Goal: Task Accomplishment & Management: Manage account settings

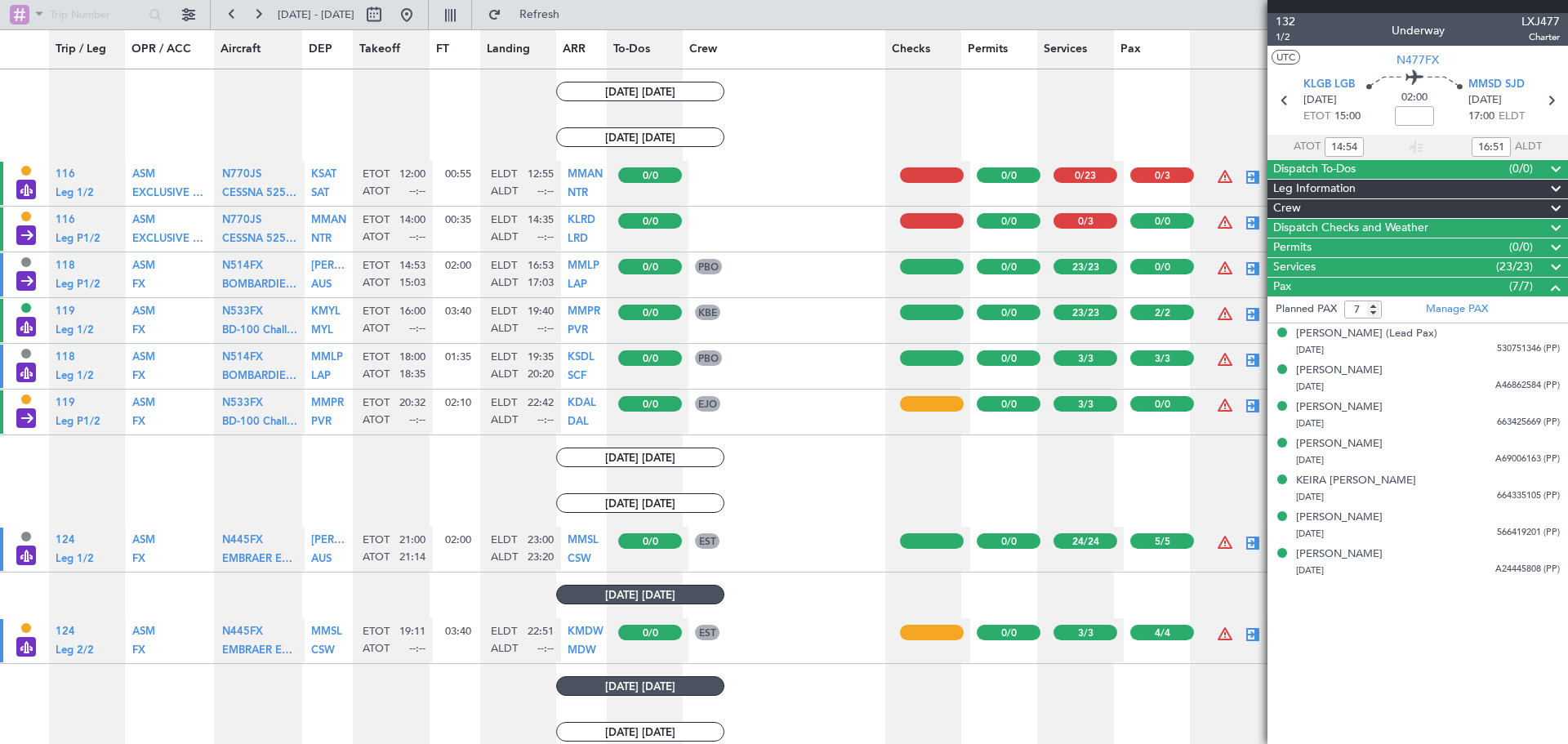
scroll to position [1144, 0]
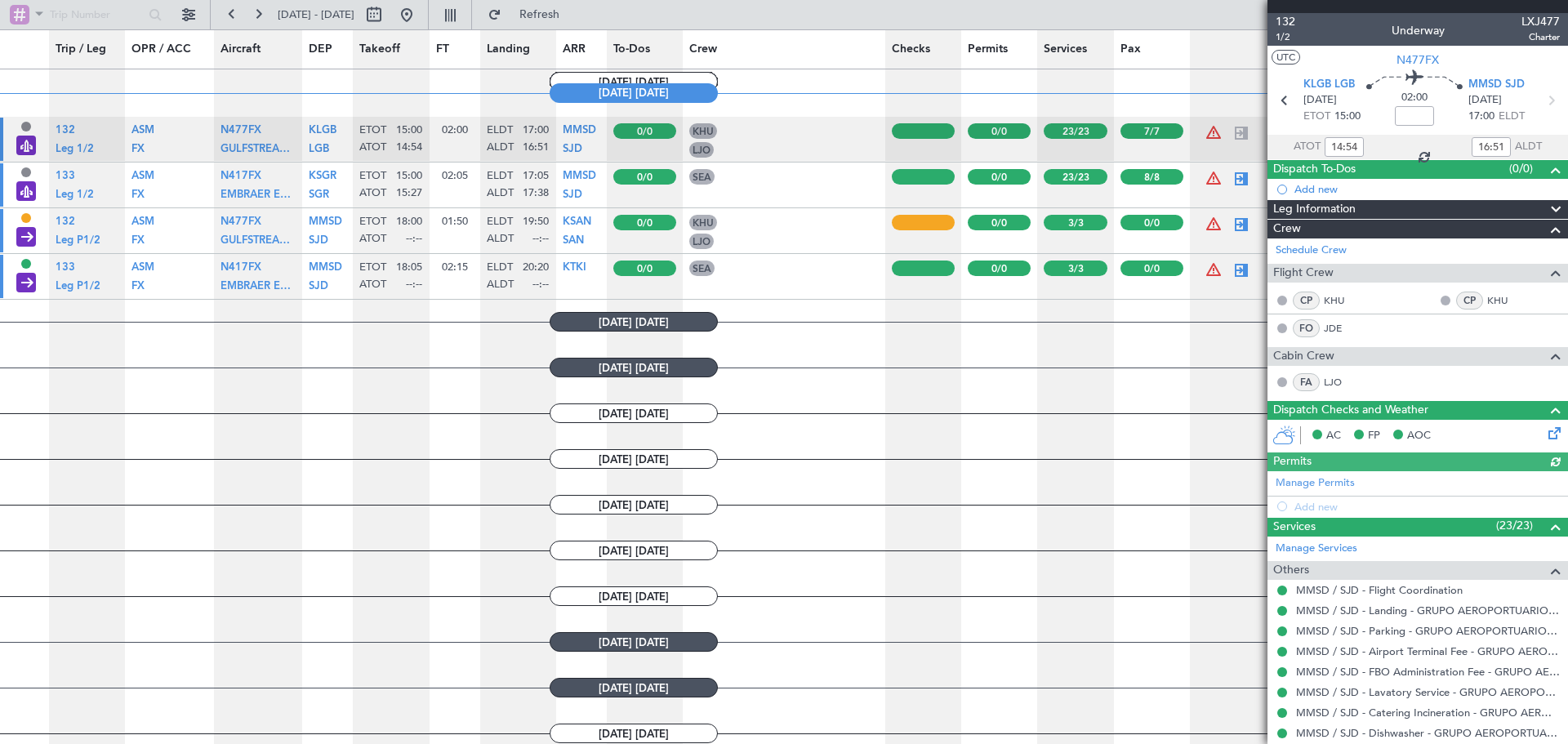
scroll to position [1144, 0]
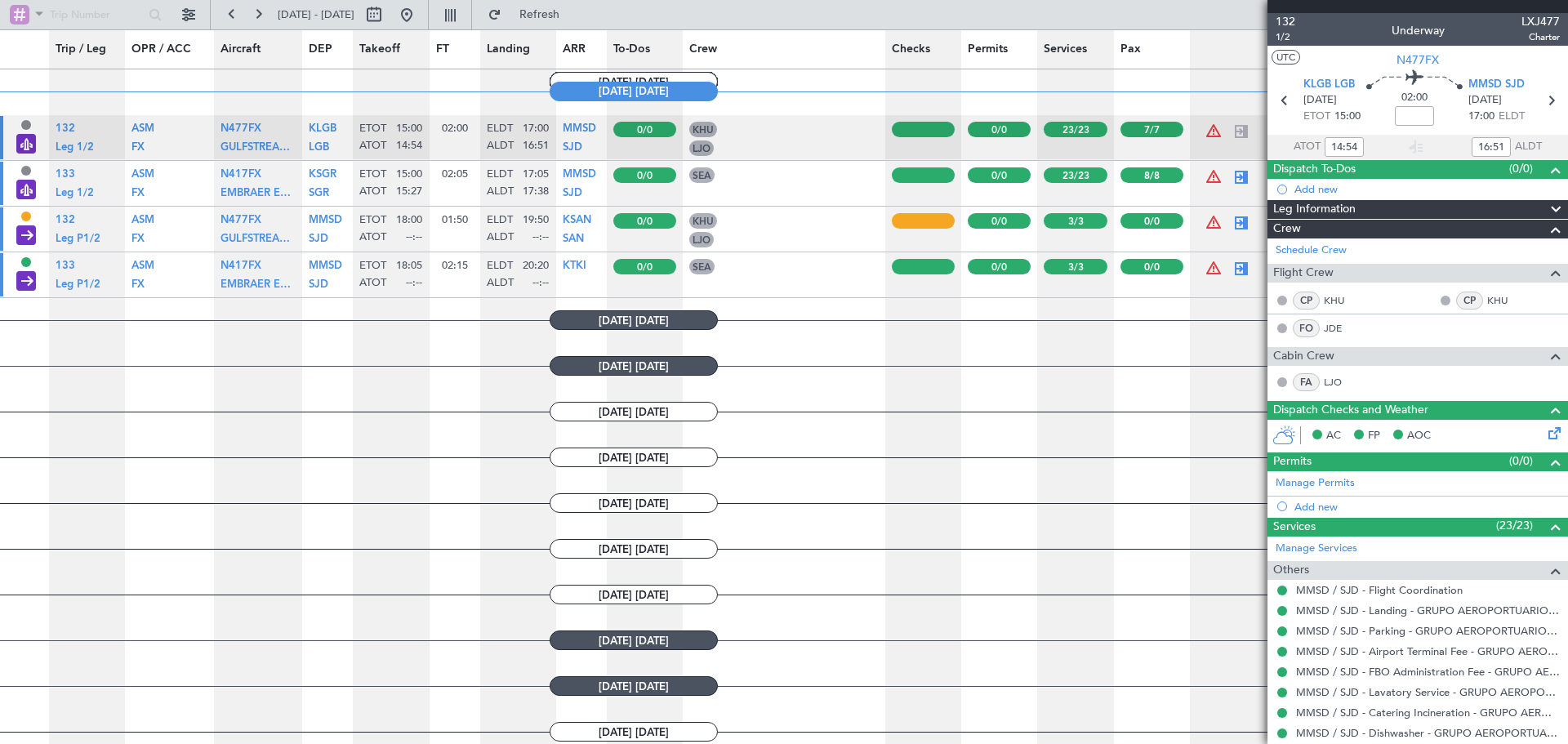
click at [1533, 411] on div at bounding box center [1549, 410] width 33 height 20
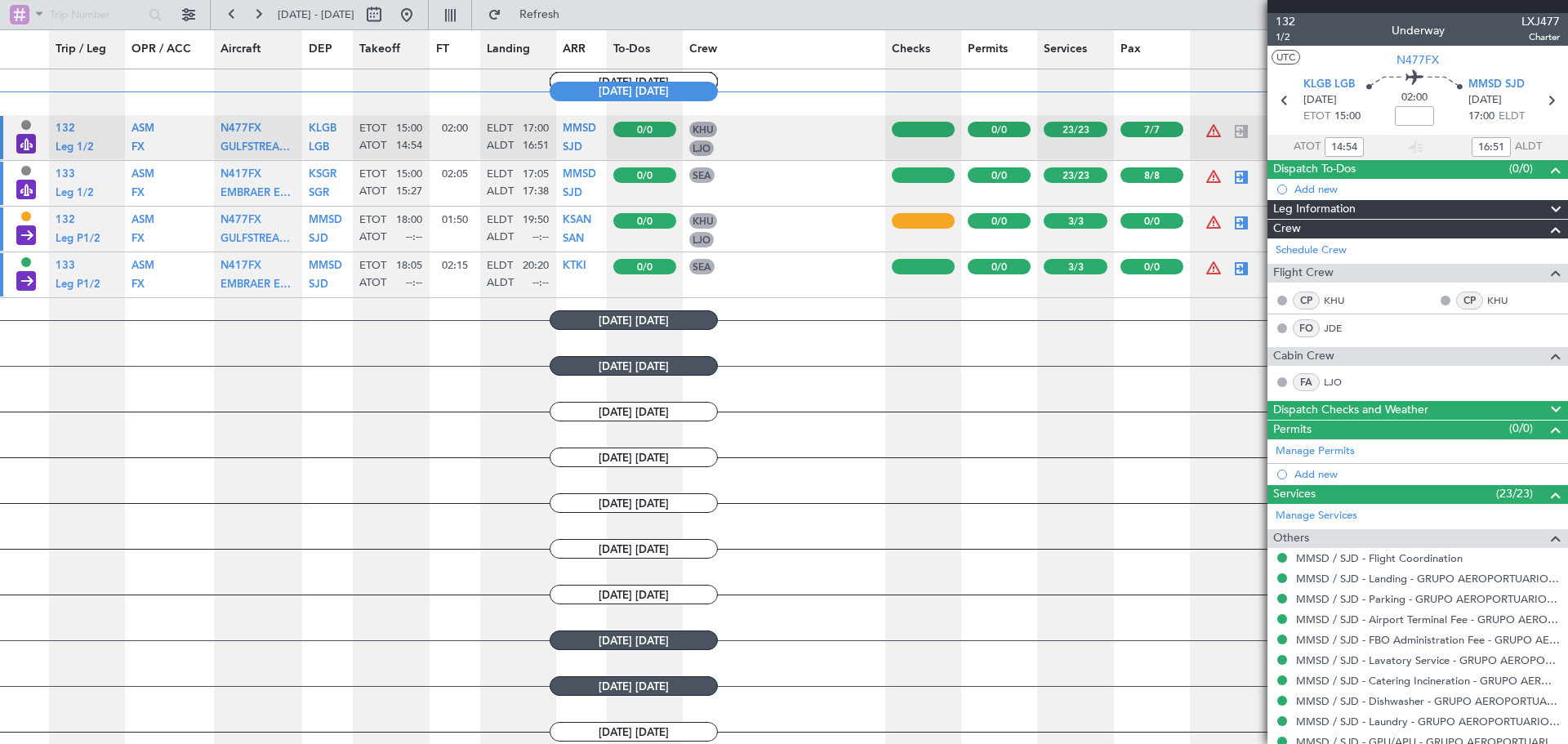
click at [1521, 426] on div "(0/0)" at bounding box center [1538, 430] width 56 height 20
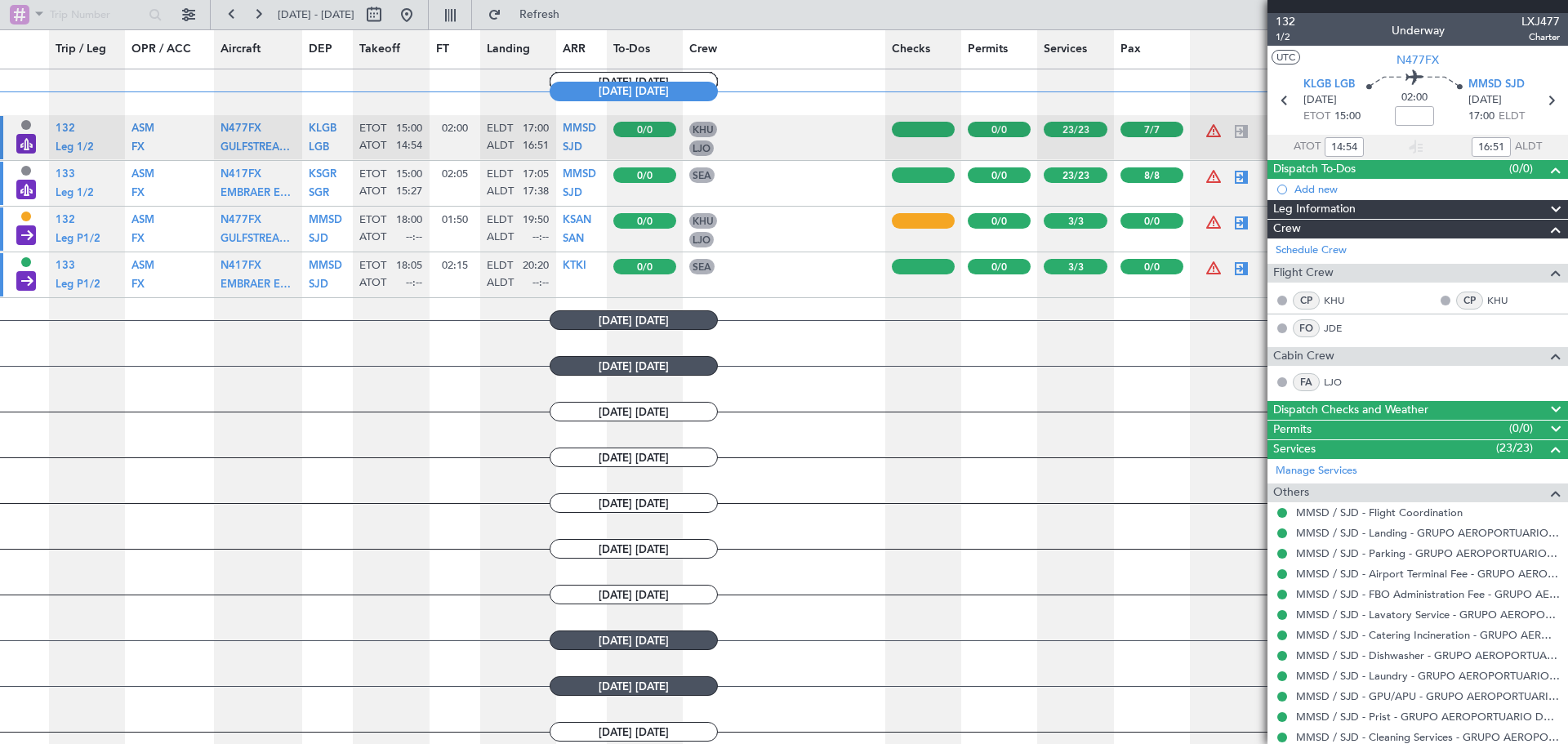
click at [1527, 452] on div "(23/23)" at bounding box center [1530, 449] width 69 height 20
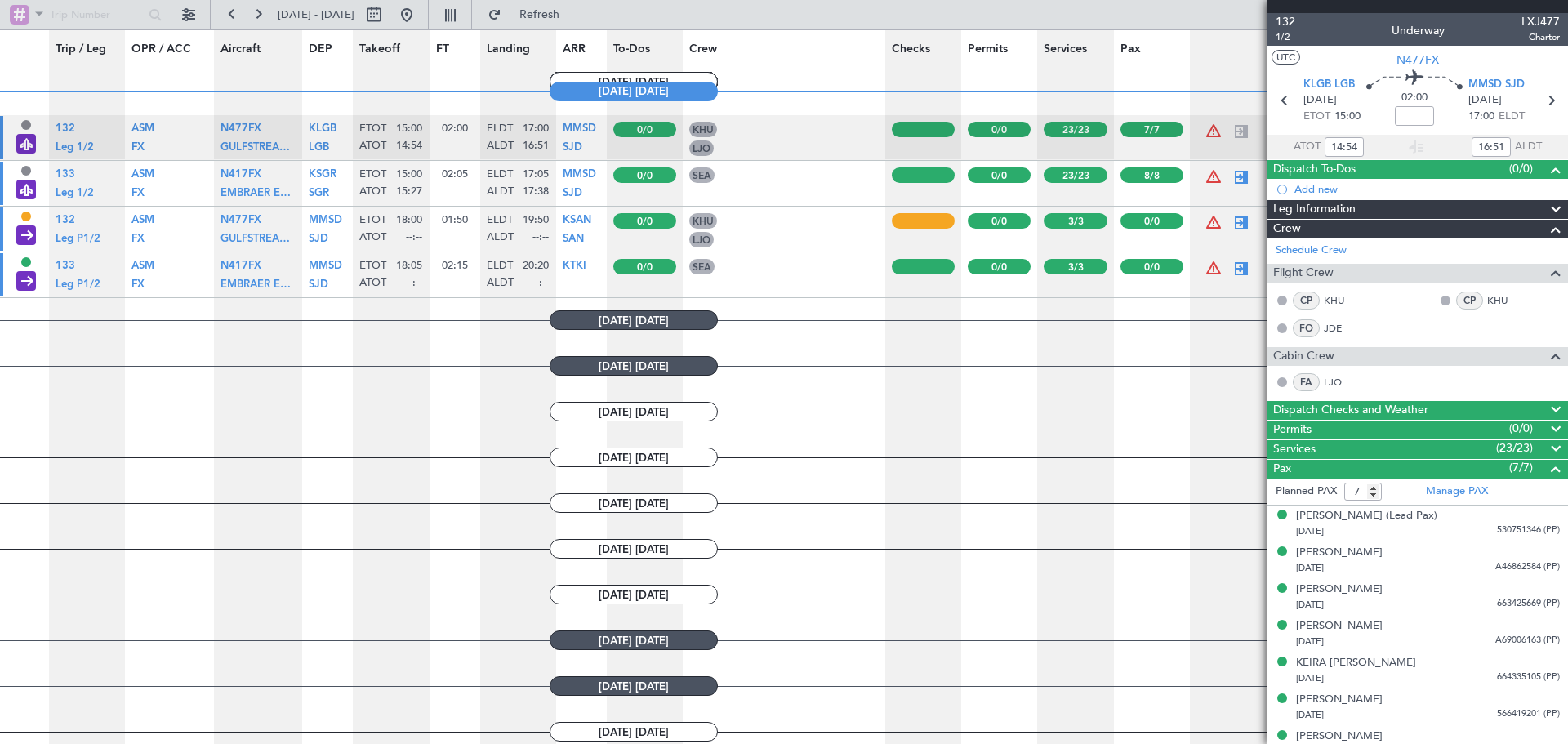
click at [1494, 231] on div "Crew" at bounding box center [1417, 229] width 300 height 19
click at [1506, 170] on div "Dispatch To-Dos (0/0)" at bounding box center [1417, 170] width 300 height 19
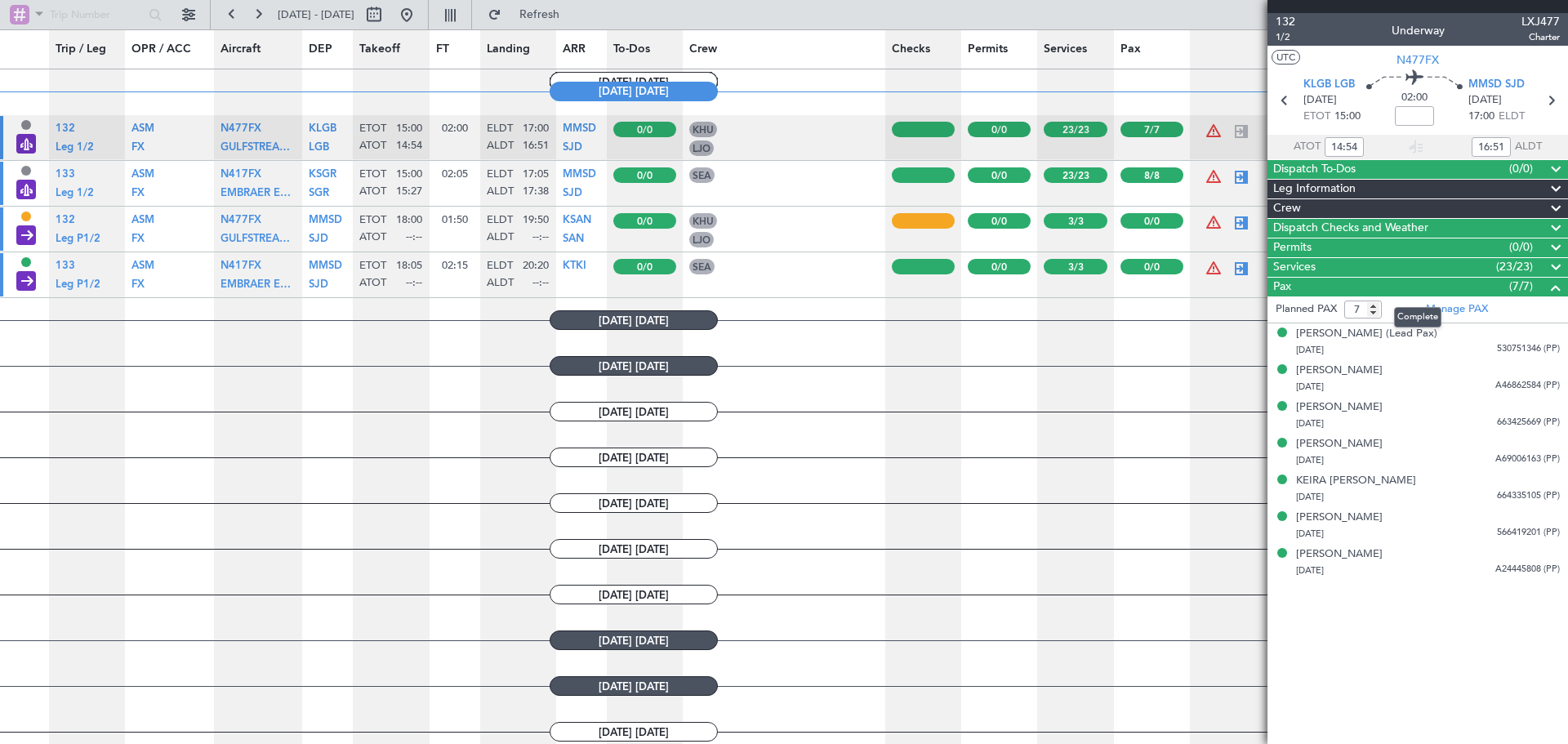
click at [1553, 289] on span at bounding box center [1555, 287] width 20 height 20
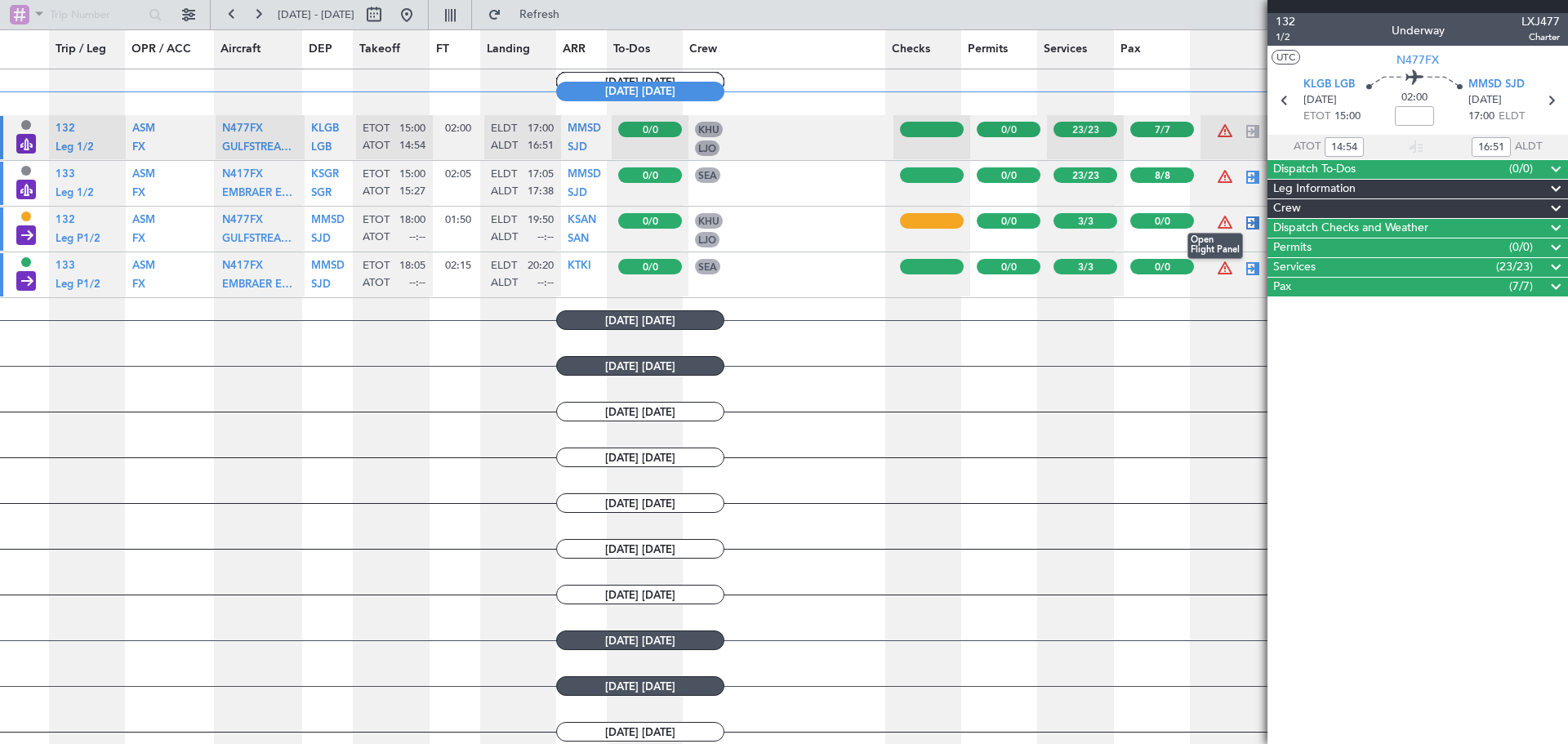
click at [1243, 222] on div at bounding box center [1252, 223] width 20 height 20
type input "0"
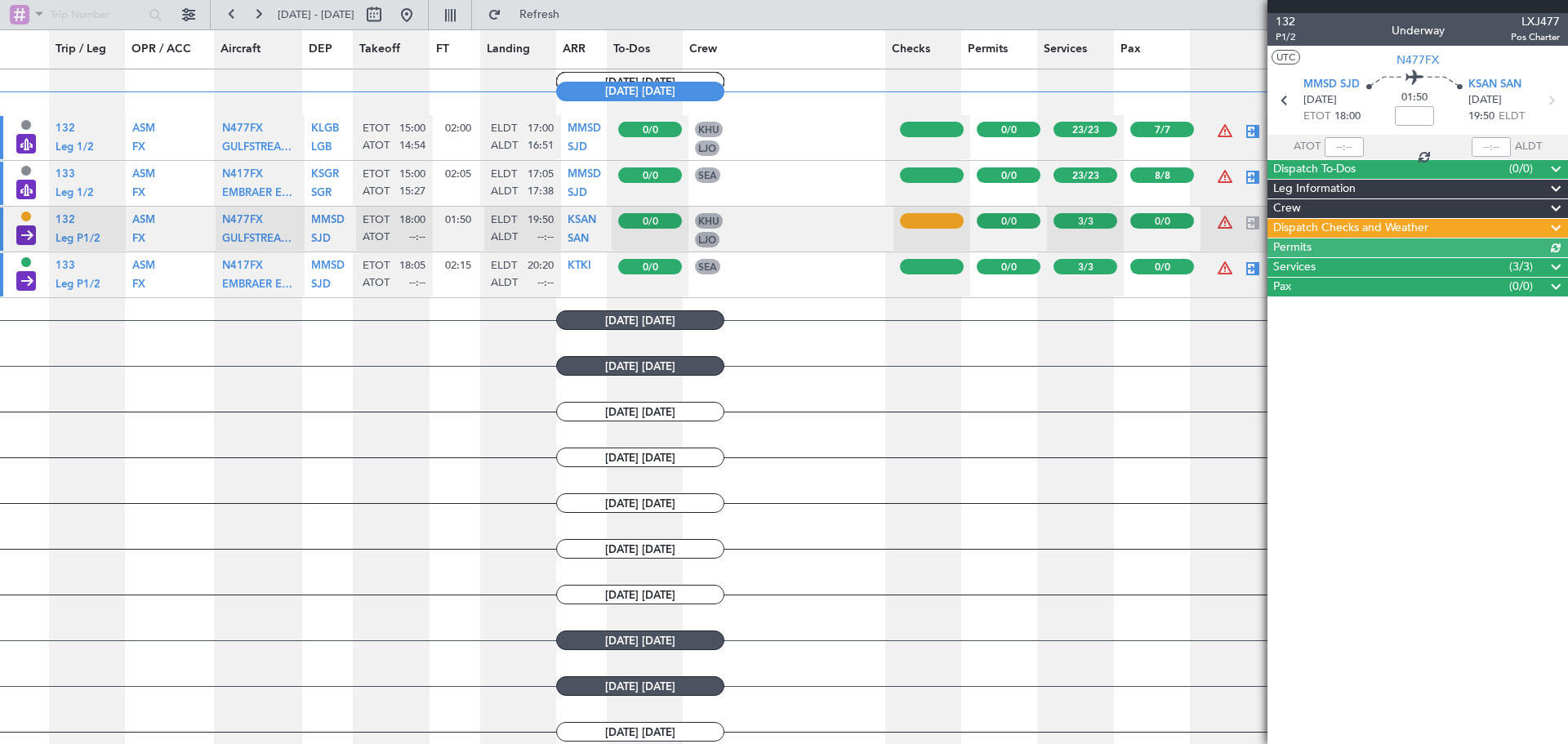
click at [1393, 226] on span "Dispatch Checks and Weather" at bounding box center [1351, 229] width 155 height 19
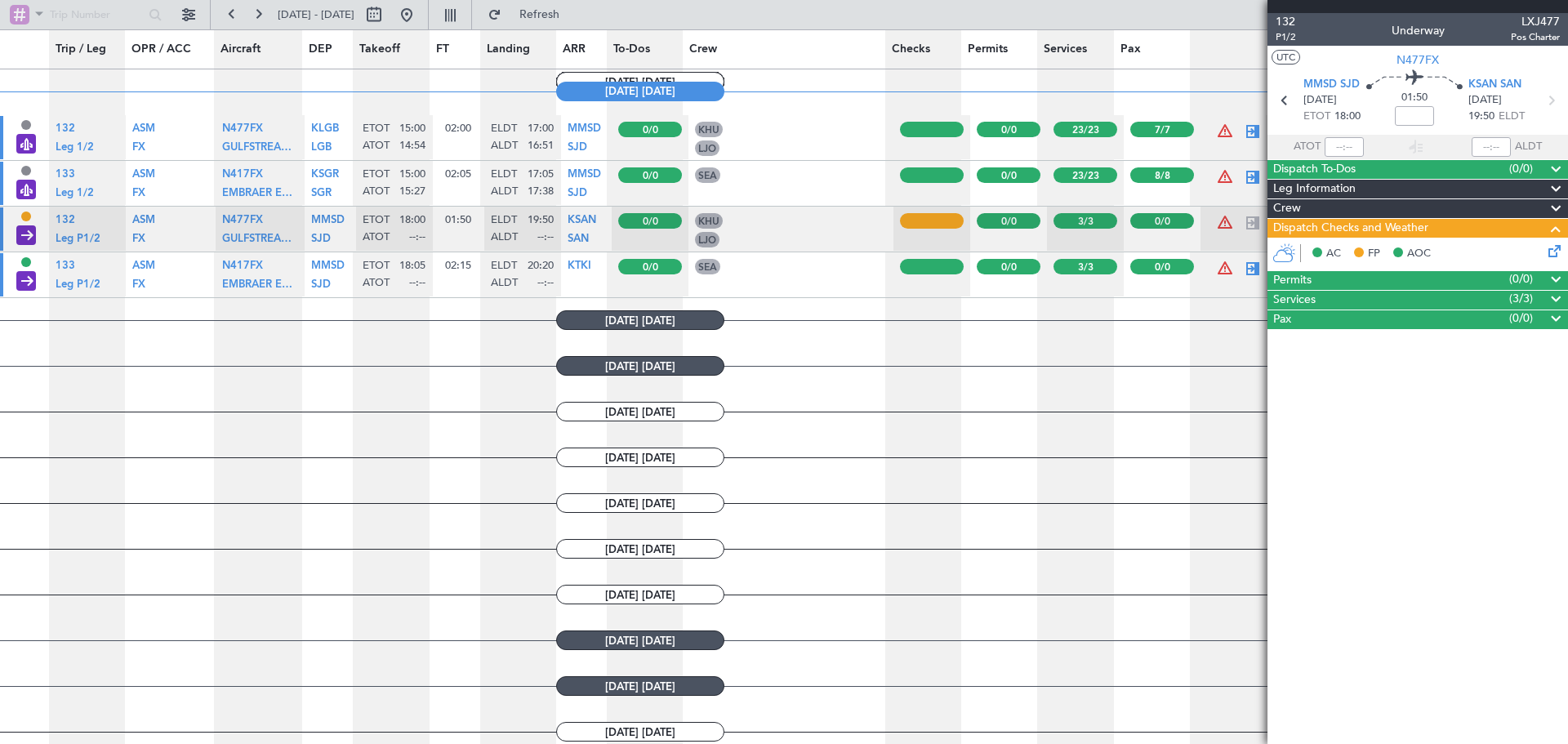
click at [1555, 252] on icon at bounding box center [1552, 247] width 13 height 13
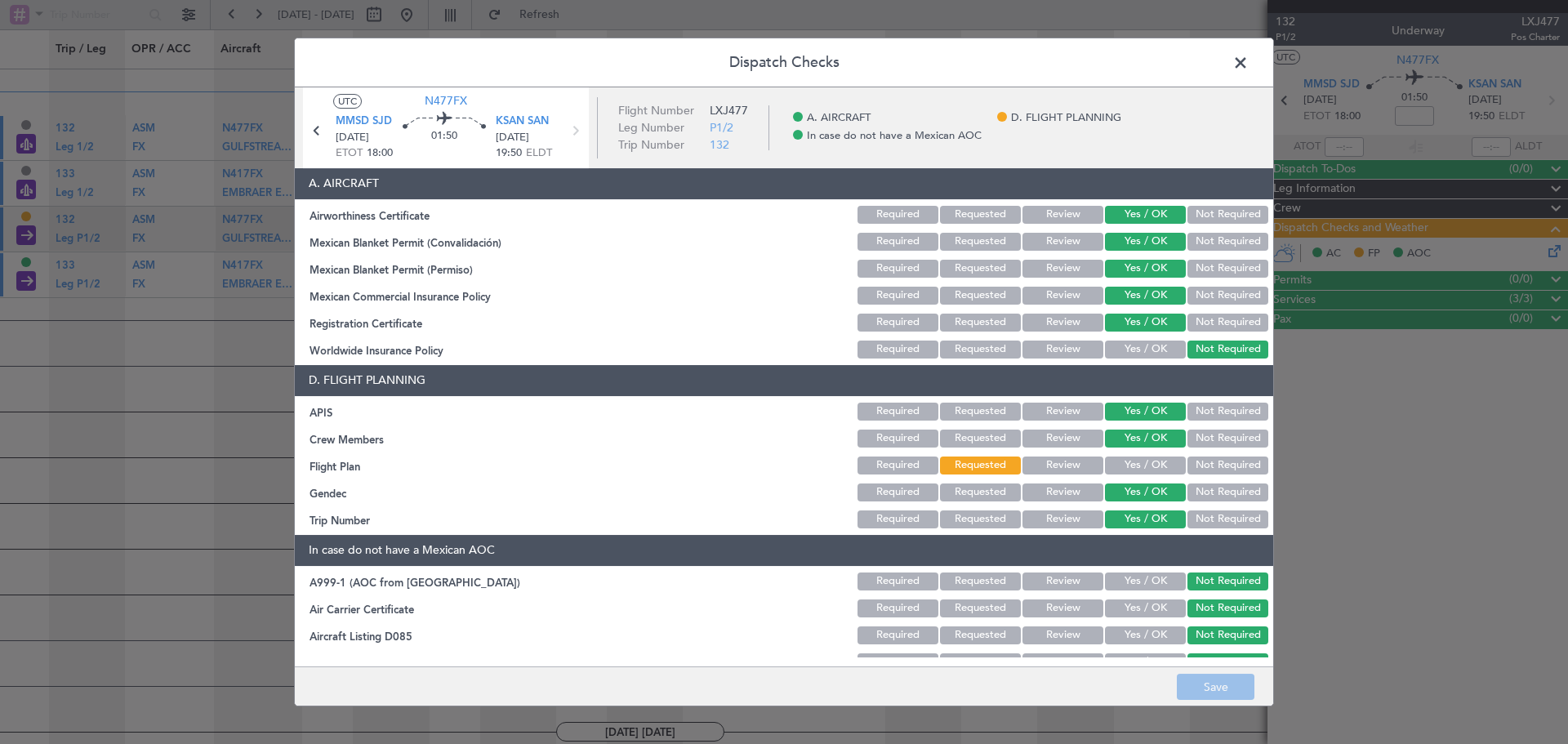
click at [1135, 466] on button "Yes / OK" at bounding box center [1145, 465] width 80 height 18
click at [1201, 679] on button "Save" at bounding box center [1215, 687] width 78 height 27
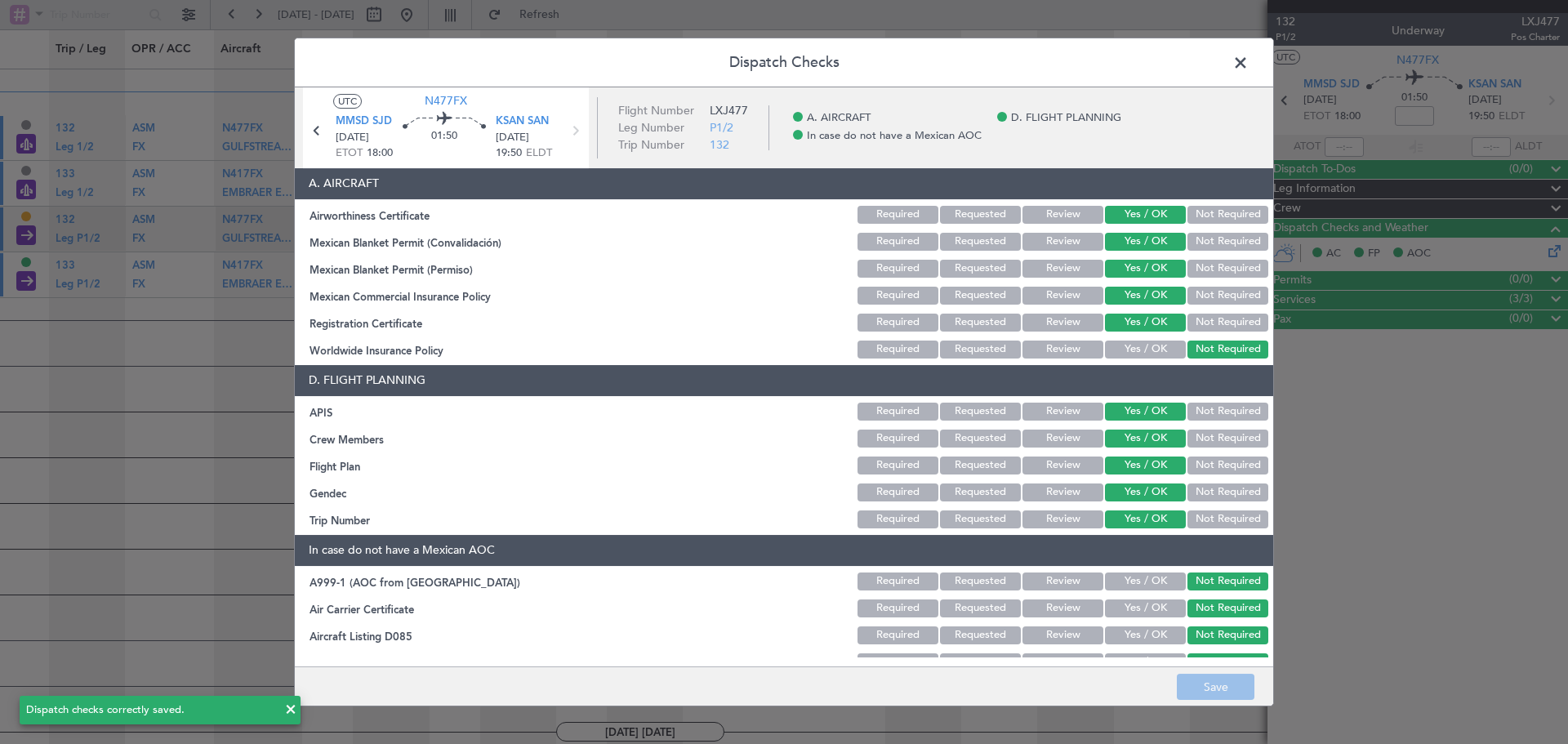
click at [1249, 63] on span at bounding box center [1249, 67] width 0 height 33
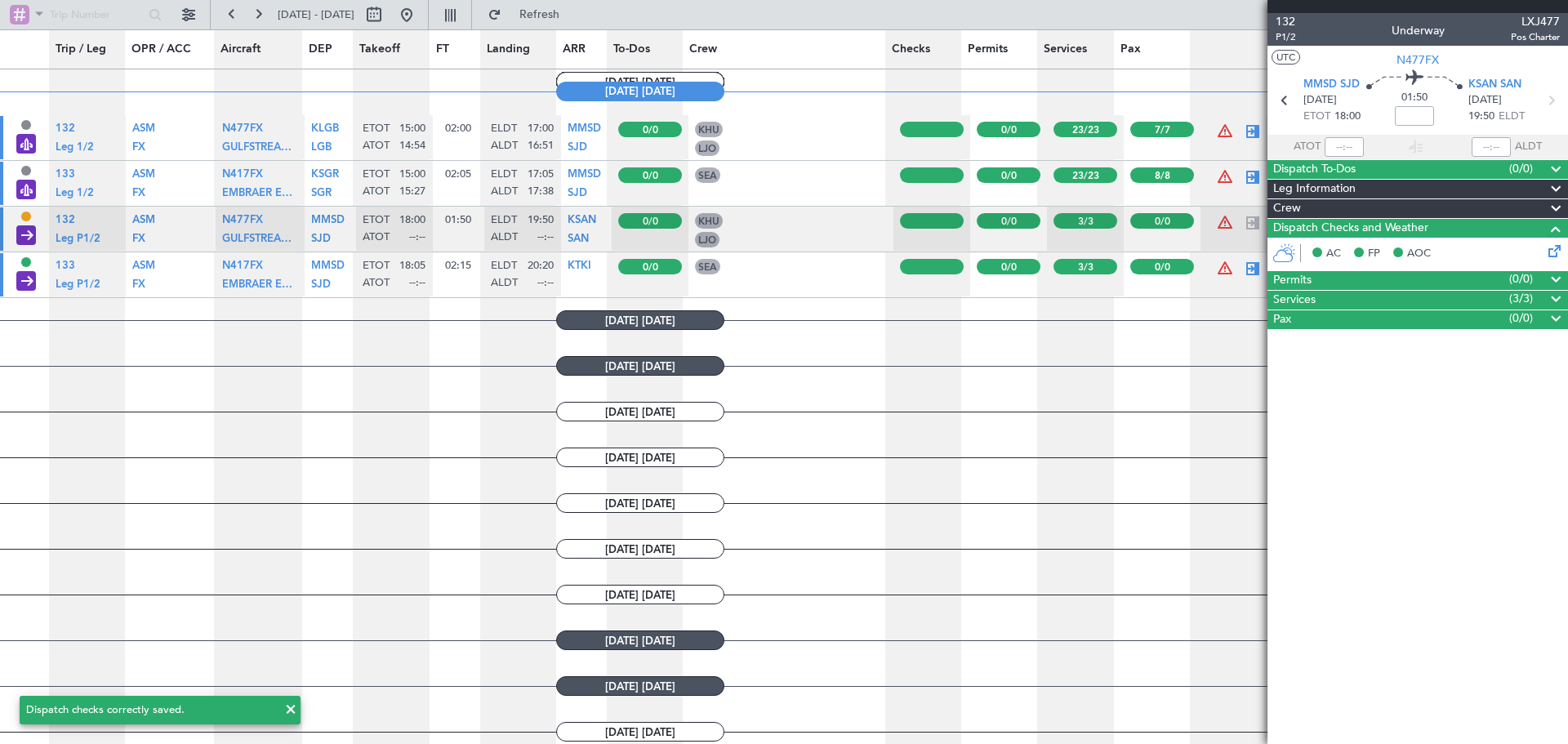
click at [1373, 545] on article "132 P1/2 Underway LXJ477 Pos Charter UTC N477FX MMSD SJD [DATE] ETOT 18:00 01:5…" at bounding box center [1417, 378] width 300 height 731
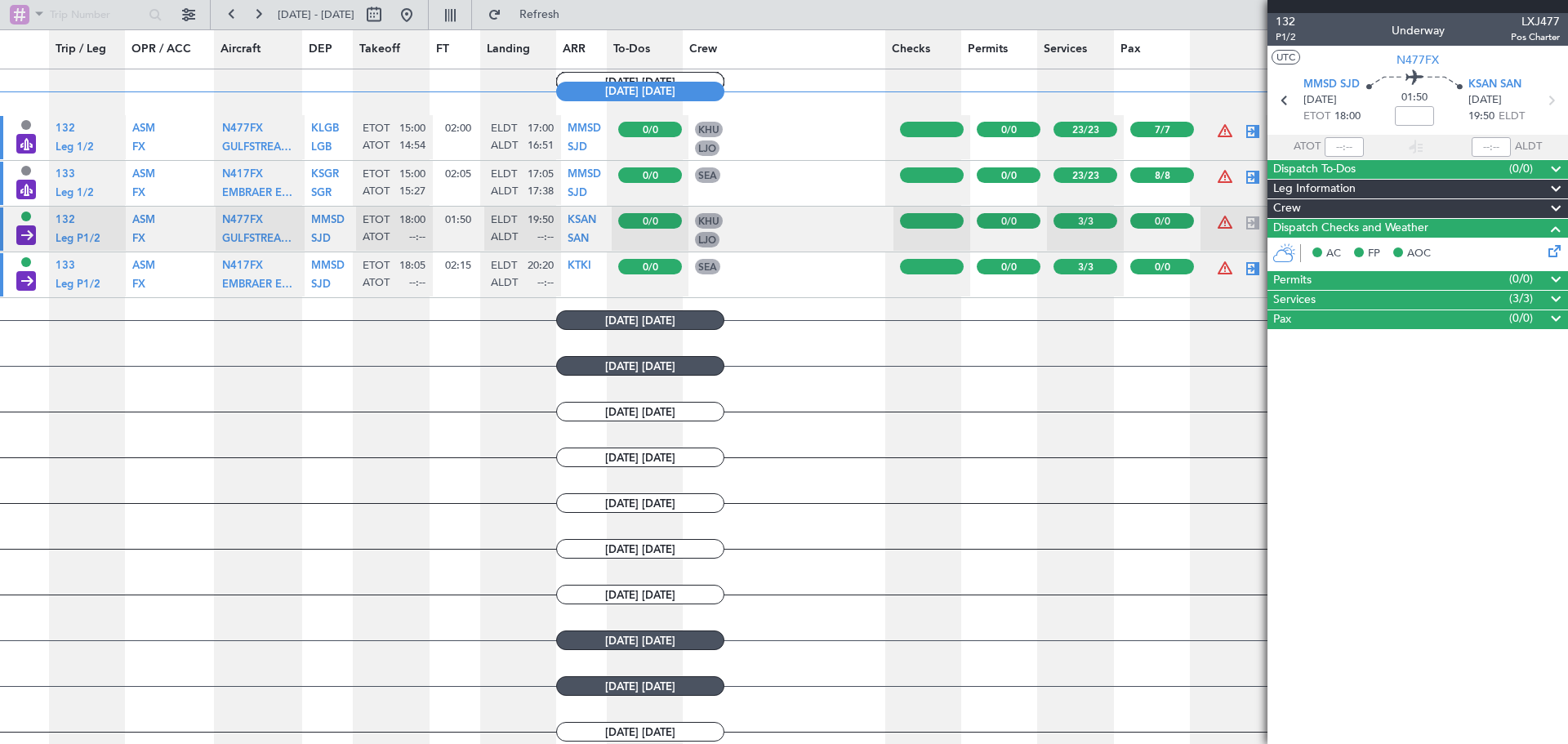
click at [1143, 670] on article "[DATE] [DATE]" at bounding box center [639, 687] width 1280 height 45
click at [1355, 146] on input "text" at bounding box center [1345, 146] width 39 height 20
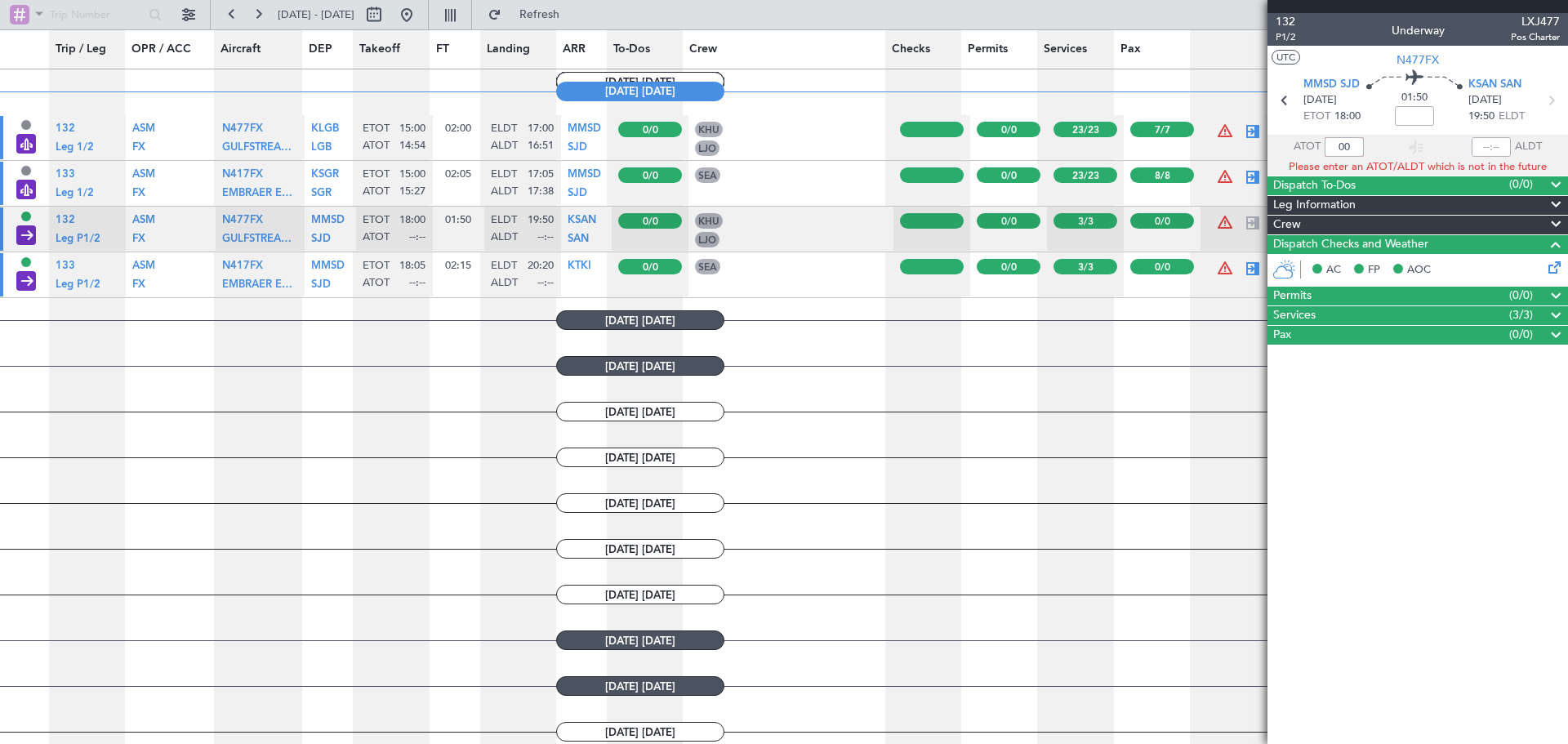
type input "0"
click at [1356, 146] on input "00:18" at bounding box center [1345, 146] width 39 height 20
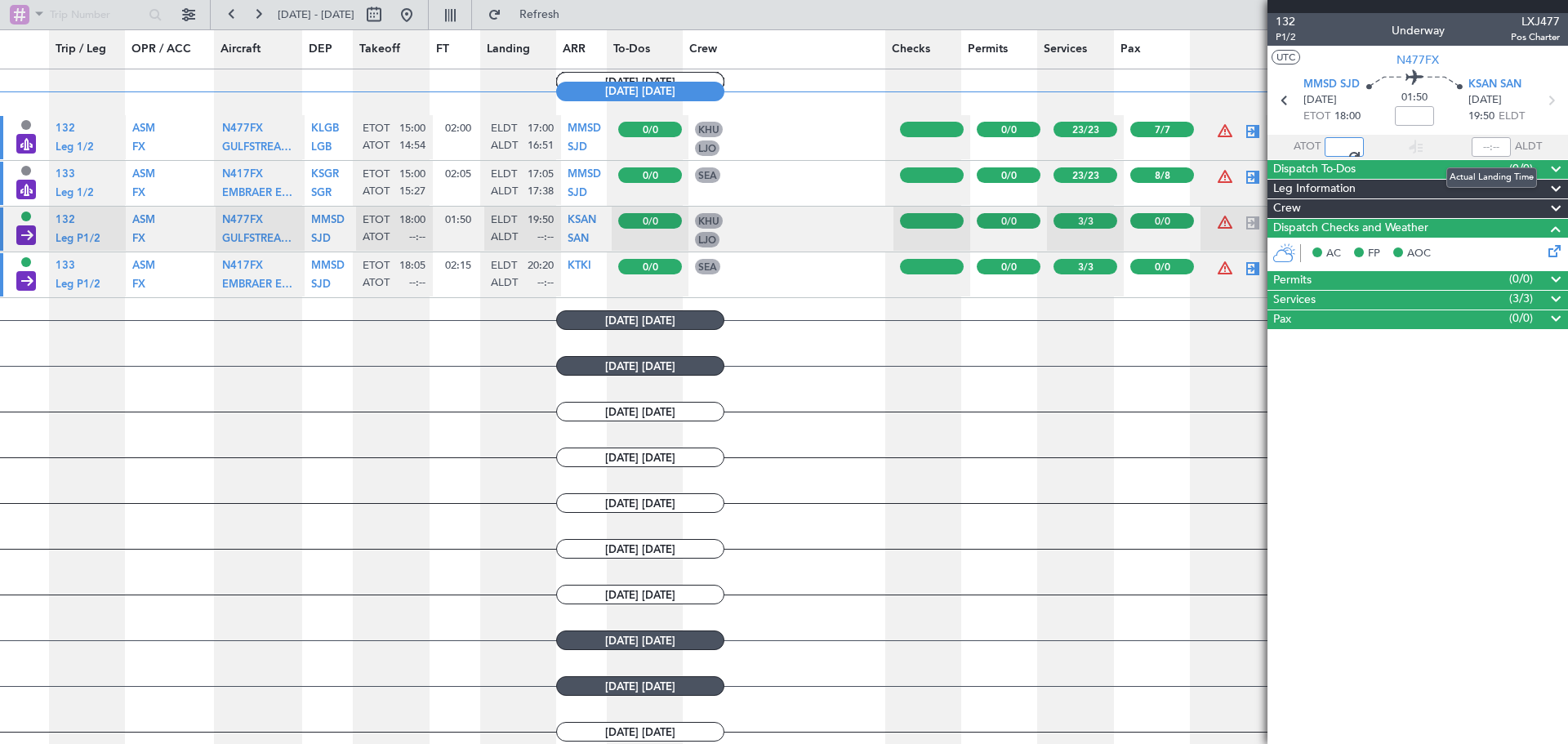
type input "18:29"
click at [1501, 140] on div at bounding box center [1492, 146] width 39 height 20
click at [1488, 145] on input "text" at bounding box center [1492, 146] width 39 height 20
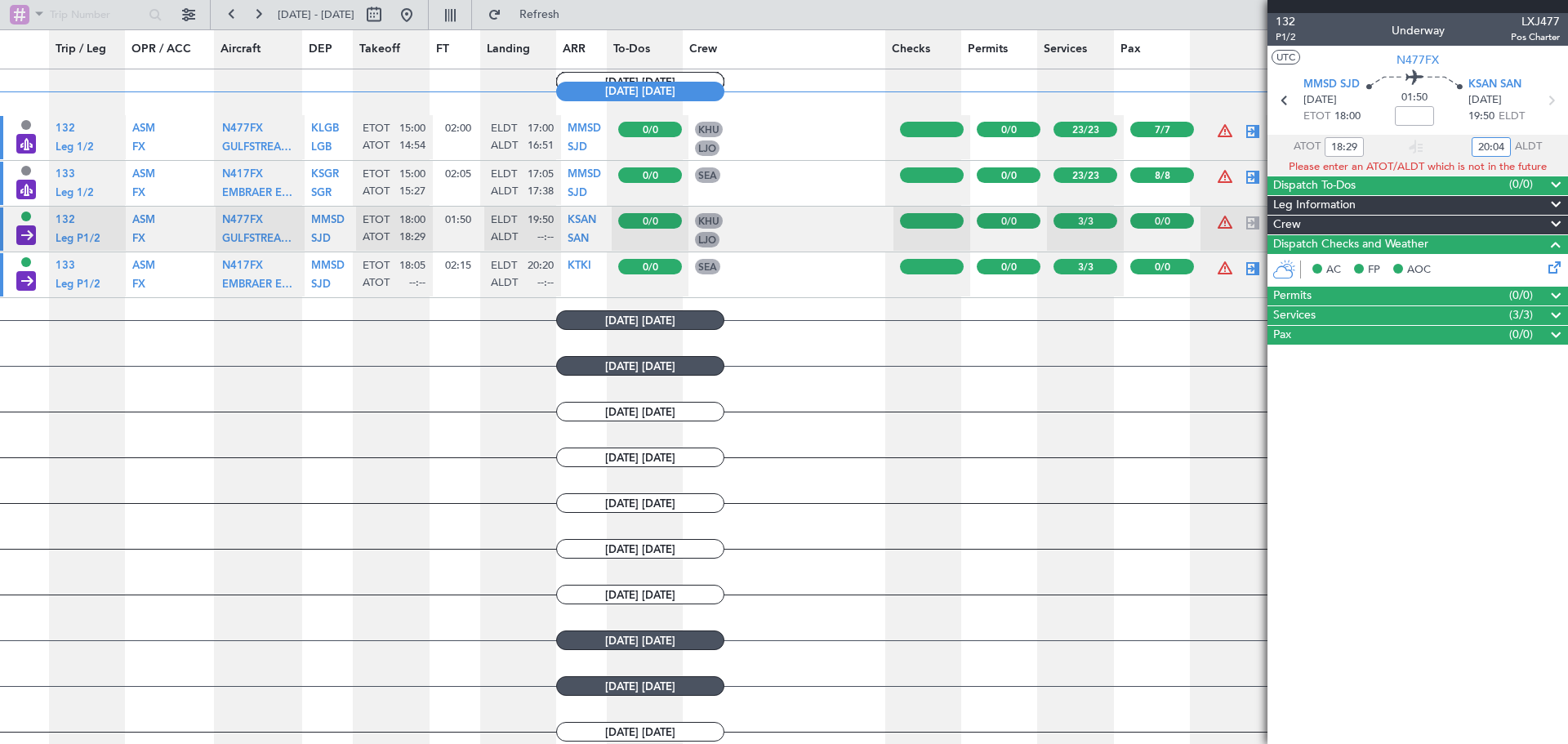
type input "20:04"
click at [1441, 440] on article "132 P1/2 Underway LXJ477 Pos Charter UTC N477FX MMSD SJD [DATE] ETOT 18:00 01:5…" at bounding box center [1417, 378] width 300 height 731
click at [1517, 518] on article "132 P1/2 Underway LXJ477 Pos Charter UTC N477FX MMSD SJD [DATE] ETOT 18:00 01:5…" at bounding box center [1417, 378] width 300 height 731
